Goal: Task Accomplishment & Management: Manage account settings

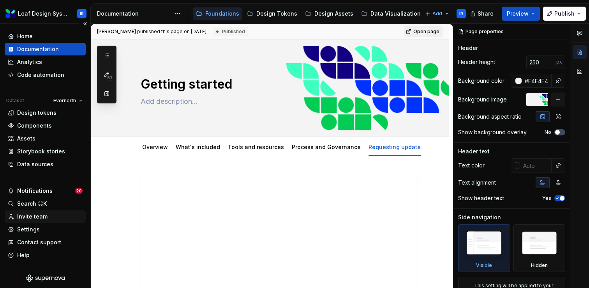
click at [43, 217] on div "Invite team" at bounding box center [32, 216] width 30 height 8
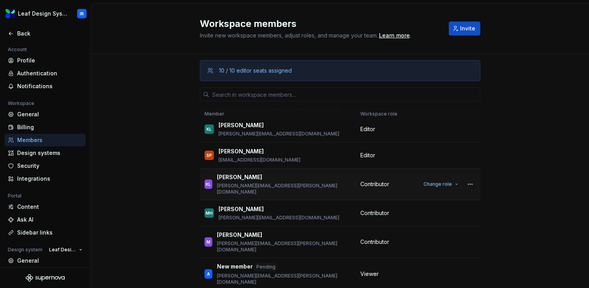
scroll to position [148, 0]
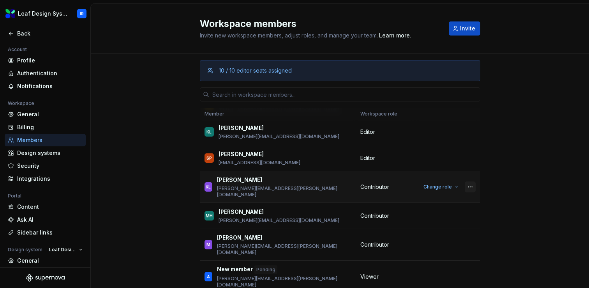
click at [469, 181] on button "button" at bounding box center [470, 186] width 11 height 11
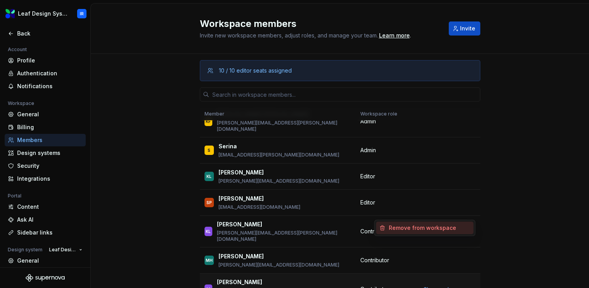
scroll to position [108, 0]
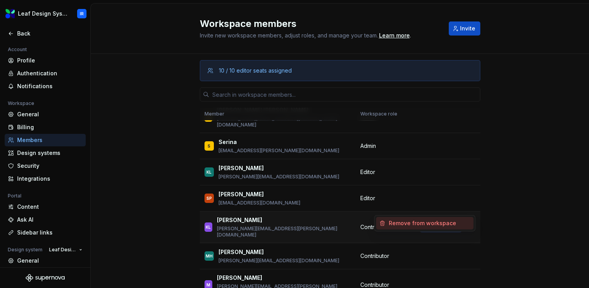
click at [442, 224] on span "Change role" at bounding box center [438, 227] width 28 height 6
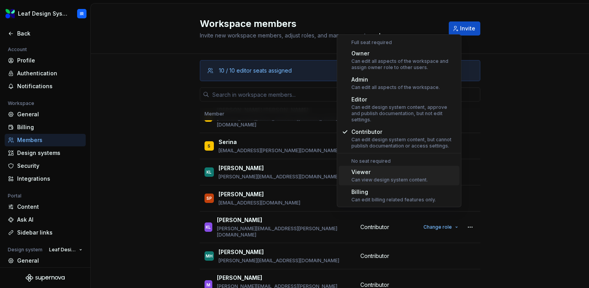
click at [168, 188] on div "10 / 10 editor seats assigned Member Workspace role IR [PERSON_NAME] [PERSON_NA…" at bounding box center [340, 196] width 498 height 284
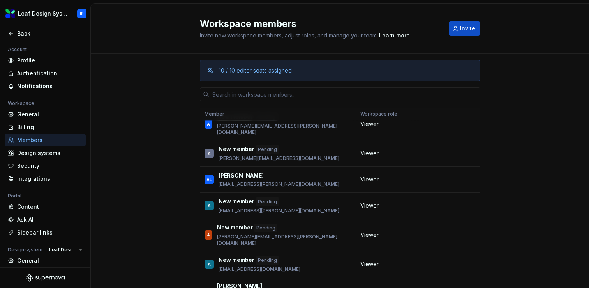
scroll to position [480, 0]
click at [258, 93] on input "text" at bounding box center [344, 94] width 271 height 14
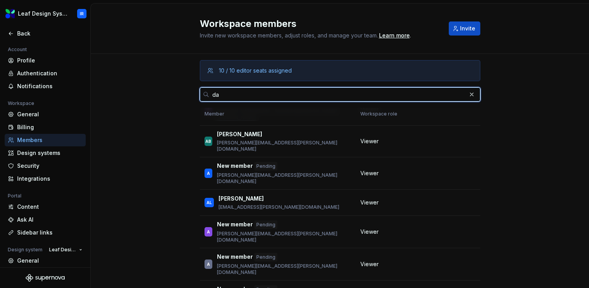
scroll to position [25, 0]
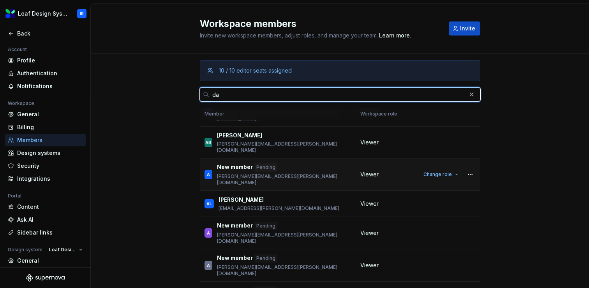
type input "d"
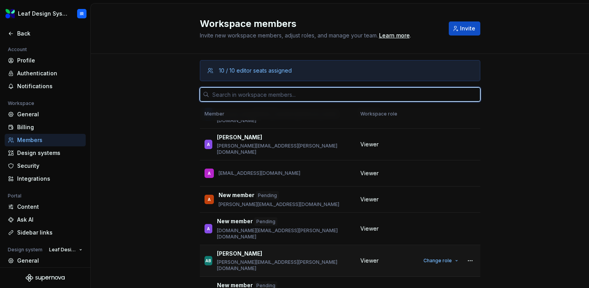
scroll to position [0, 0]
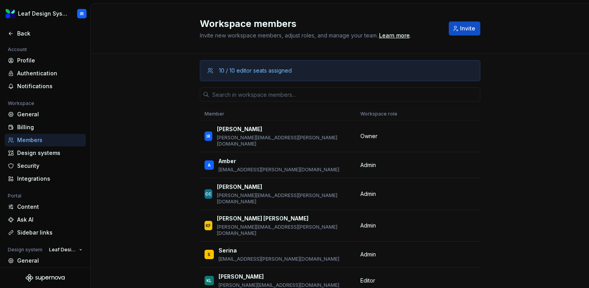
click at [503, 87] on div "10 / 10 editor seats assigned Member Workspace role IR [PERSON_NAME] [PERSON_NA…" at bounding box center [340, 196] width 498 height 284
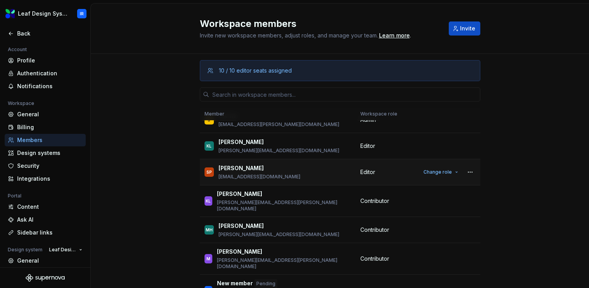
scroll to position [129, 0]
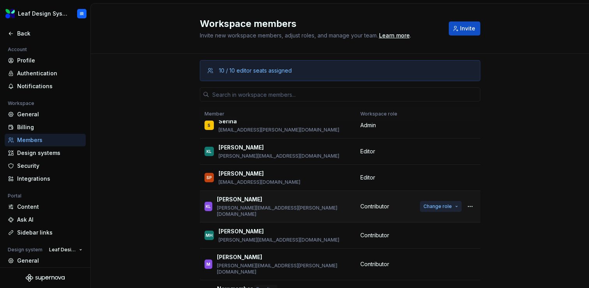
click at [442, 203] on span "Change role" at bounding box center [438, 206] width 28 height 6
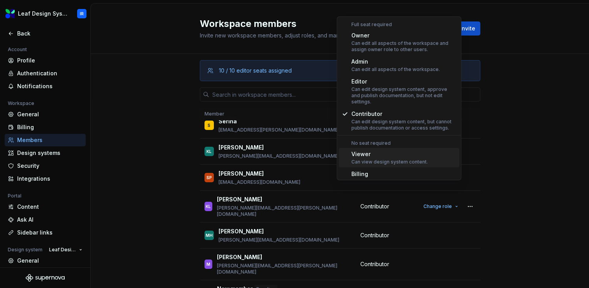
click at [377, 150] on div "Viewer" at bounding box center [389, 154] width 76 height 8
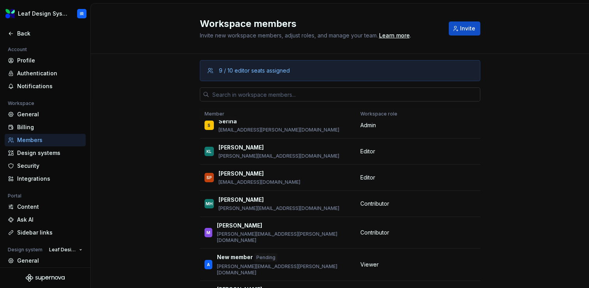
click at [297, 88] on input "text" at bounding box center [344, 94] width 271 height 14
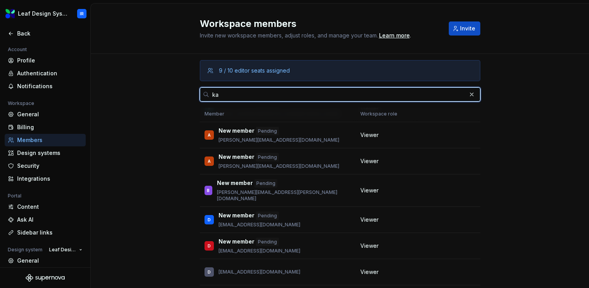
scroll to position [0, 0]
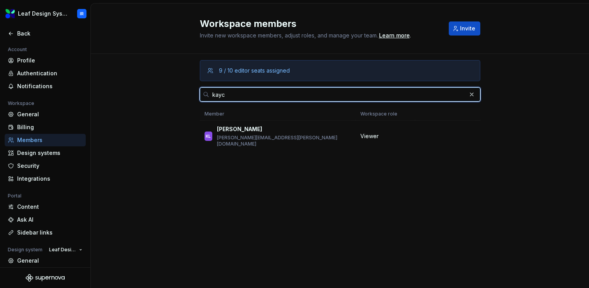
type input "[PERSON_NAME]"
drag, startPoint x: 239, startPoint y: 95, endPoint x: 182, endPoint y: 95, distance: 57.3
click at [182, 95] on div "9 / 10 editor seats assigned [PERSON_NAME] Member Workspace role [PERSON_NAME] …" at bounding box center [340, 171] width 498 height 234
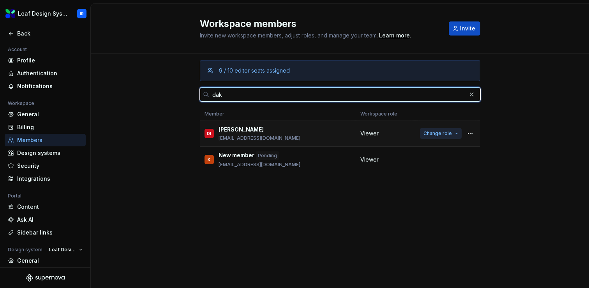
type input "dak"
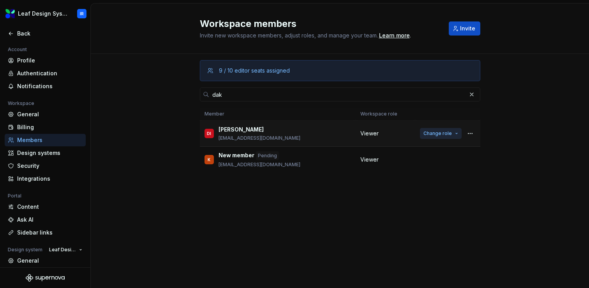
click at [443, 133] on span "Change role" at bounding box center [438, 133] width 28 height 6
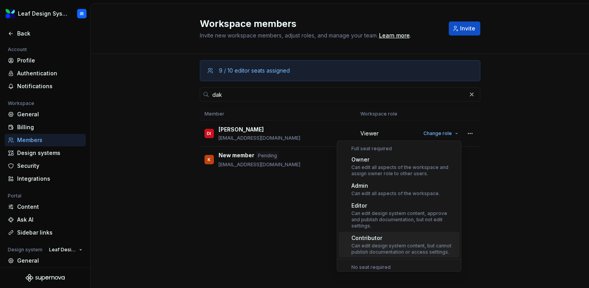
click at [379, 234] on div "Contributor" at bounding box center [403, 238] width 105 height 8
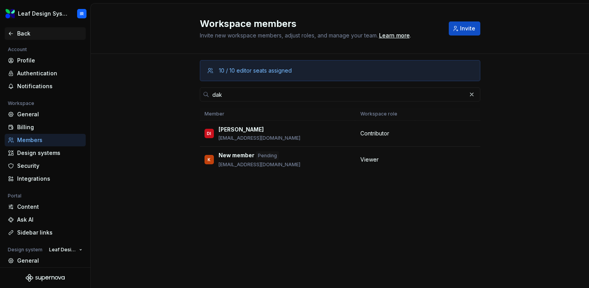
click at [23, 33] on div "Back" at bounding box center [49, 34] width 65 height 8
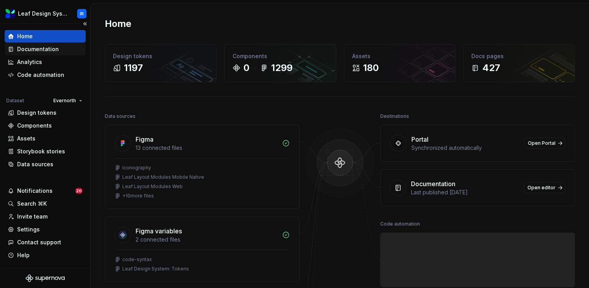
click at [43, 51] on div "Documentation" at bounding box center [38, 49] width 42 height 8
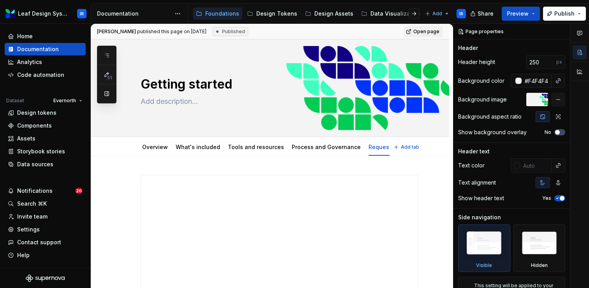
type textarea "*"
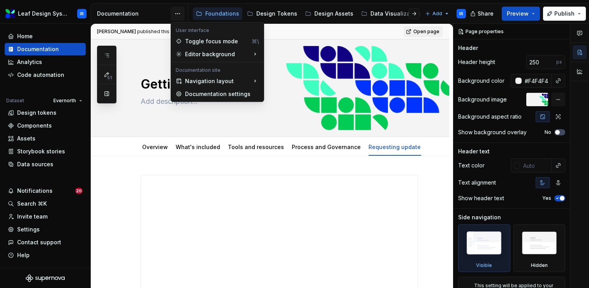
click at [178, 15] on html "Leaf Design System IR Home Documentation Analytics Code automation Dataset Ever…" at bounding box center [294, 144] width 589 height 288
click at [189, 5] on html "Leaf Design System IR Home Documentation Analytics Code automation Dataset Ever…" at bounding box center [294, 144] width 589 height 288
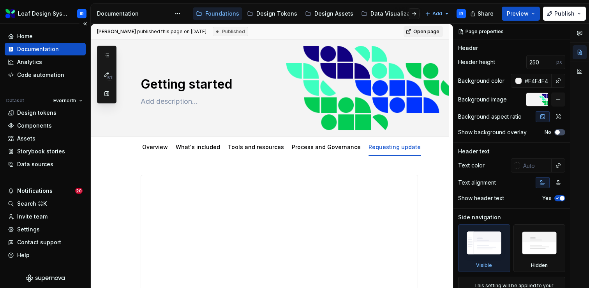
type textarea "*"
